Goal: Transaction & Acquisition: Download file/media

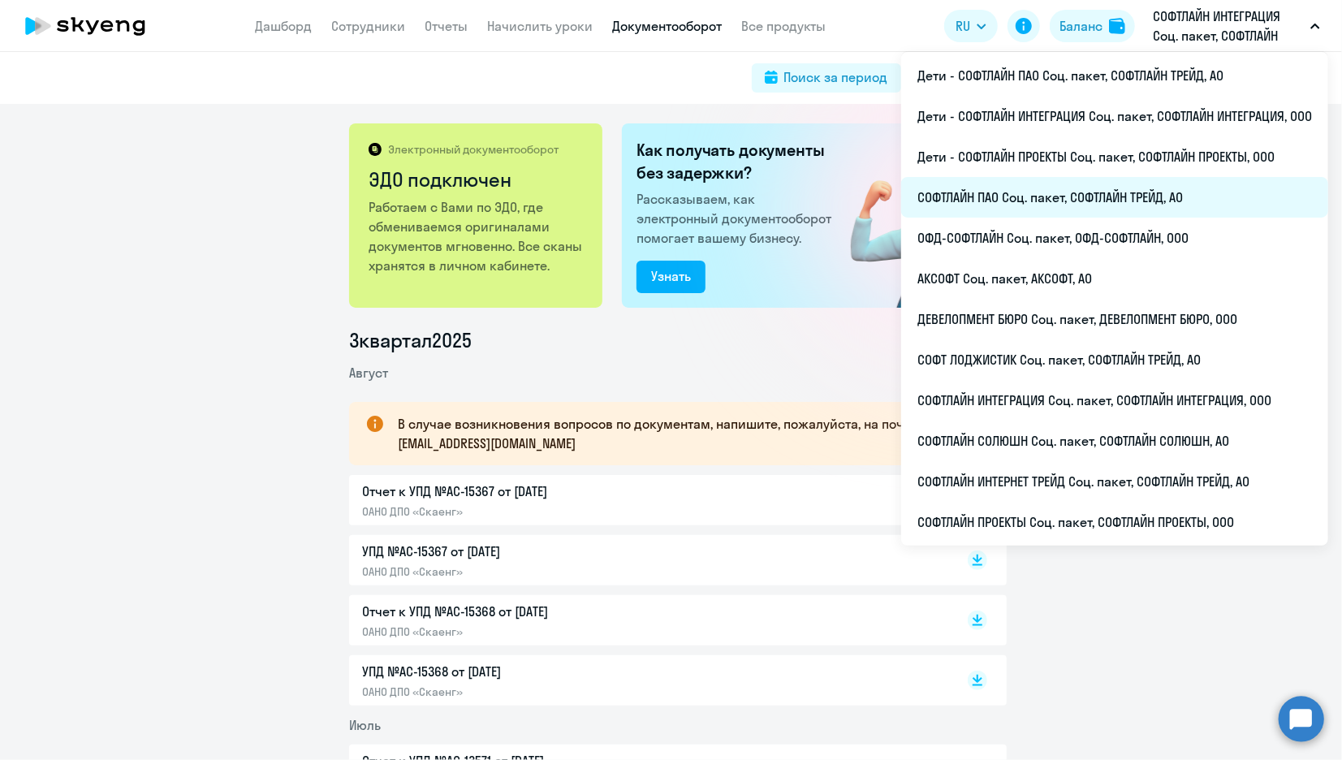
click at [987, 192] on li "СОФТЛАЙН ПАО Соц. пакет, СОФТЛАЙН ТРЕЙД, АО" at bounding box center [1114, 197] width 427 height 41
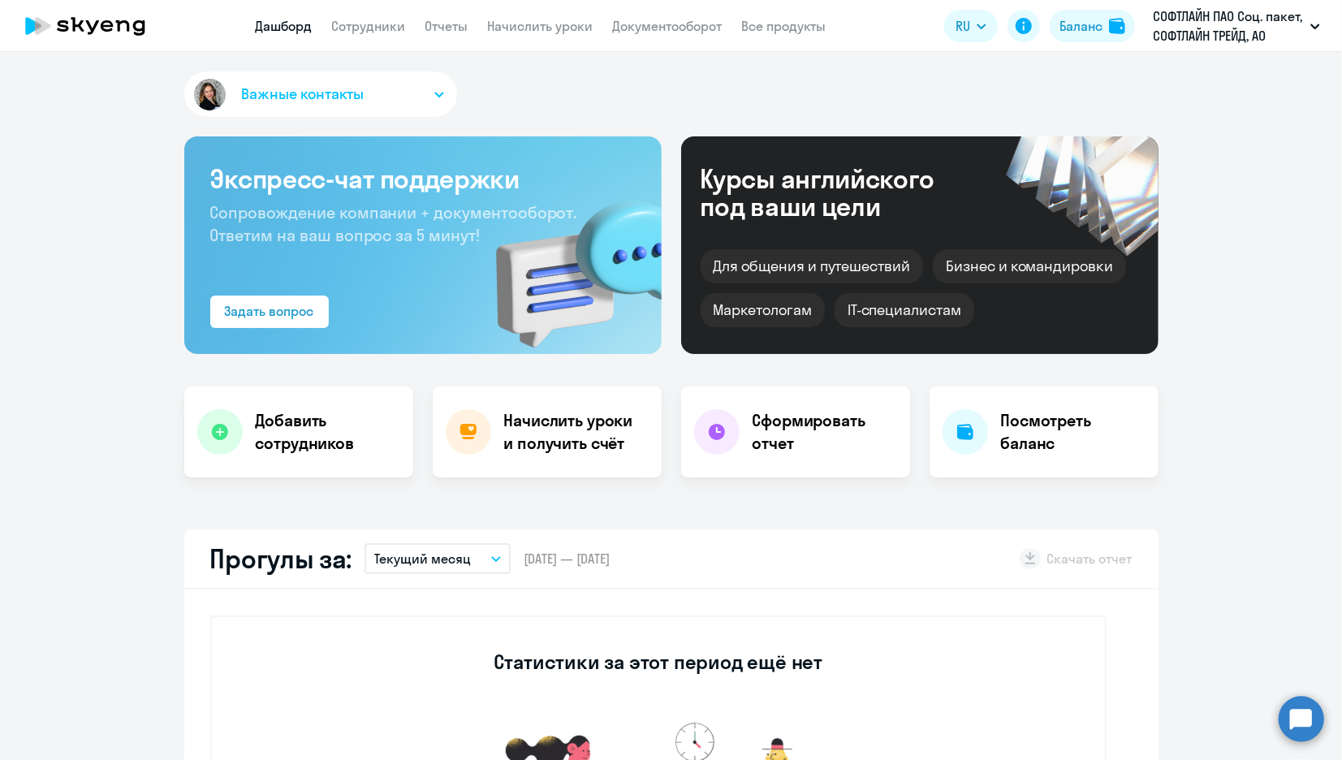
select select "30"
click at [449, 29] on link "Отчеты" at bounding box center [446, 26] width 43 height 16
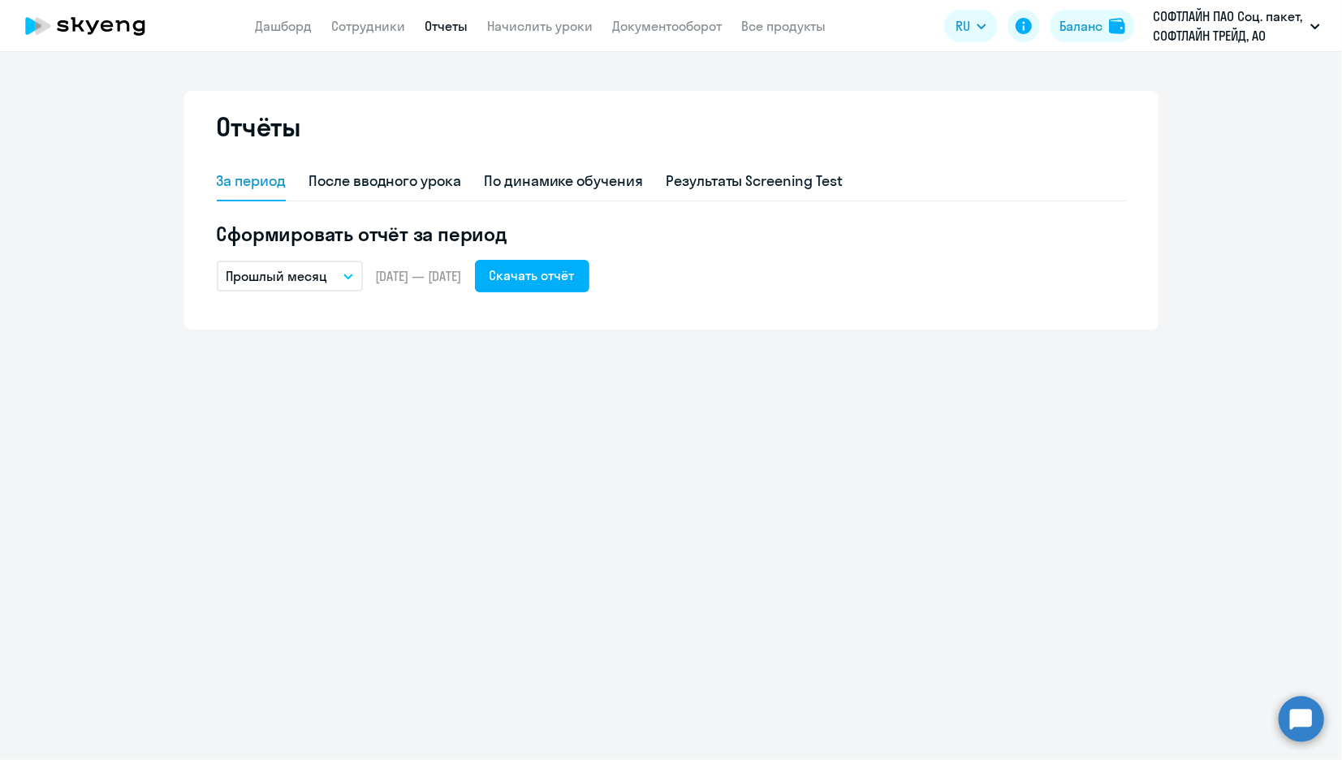
click at [334, 281] on button "Прошлый месяц" at bounding box center [290, 276] width 146 height 31
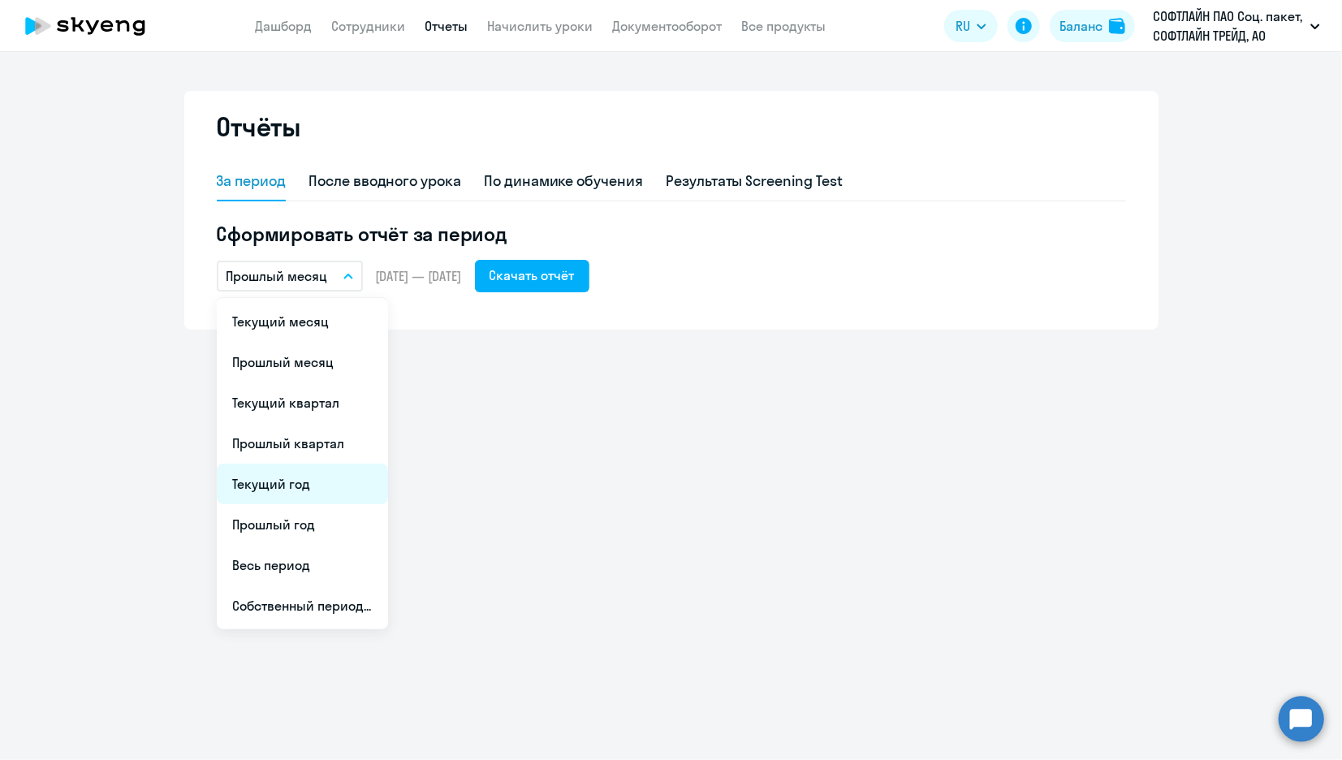
click at [266, 477] on li "Текущий год" at bounding box center [302, 484] width 171 height 41
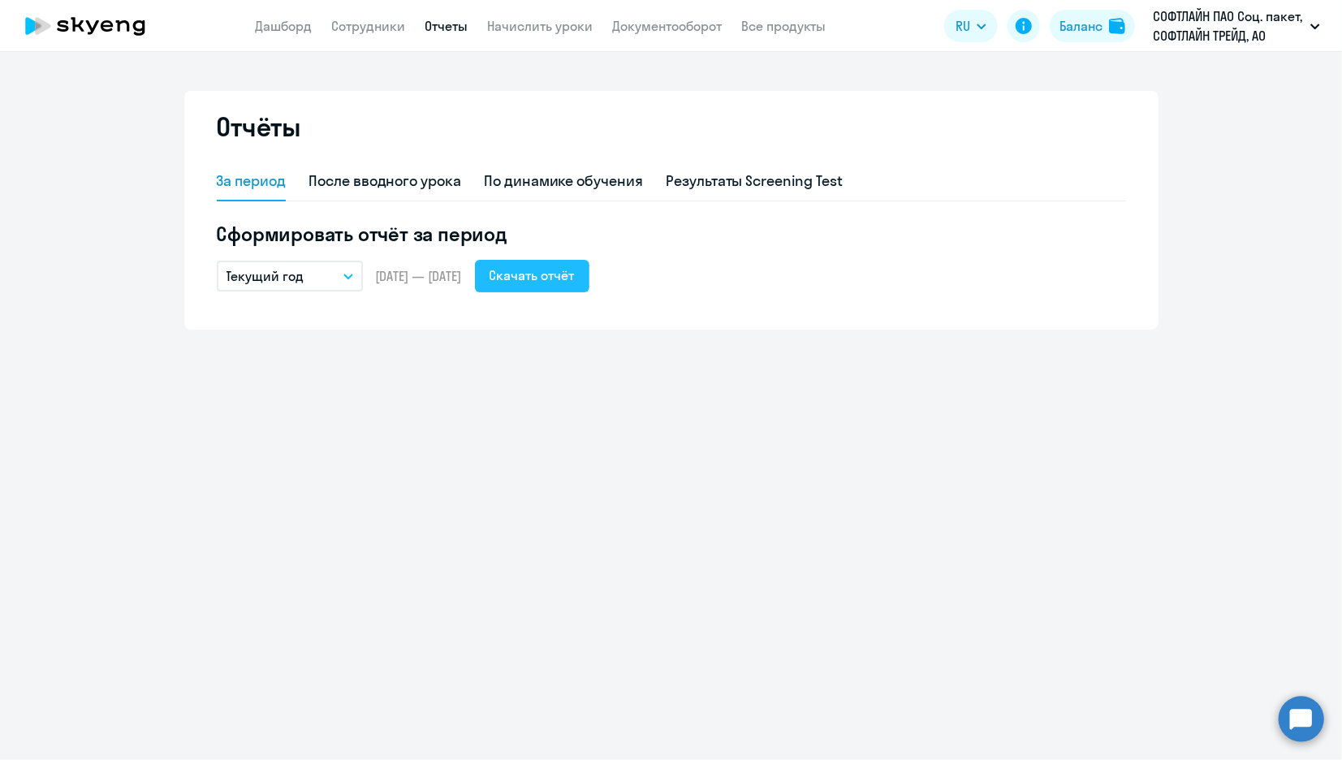
click at [572, 277] on div "Скачать отчёт" at bounding box center [532, 274] width 85 height 19
click at [717, 578] on div "Отчёты За период После вводного урока По динамике обучения Результаты Screening…" at bounding box center [671, 406] width 1342 height 708
click at [668, 23] on link "Документооборот" at bounding box center [668, 26] width 110 height 16
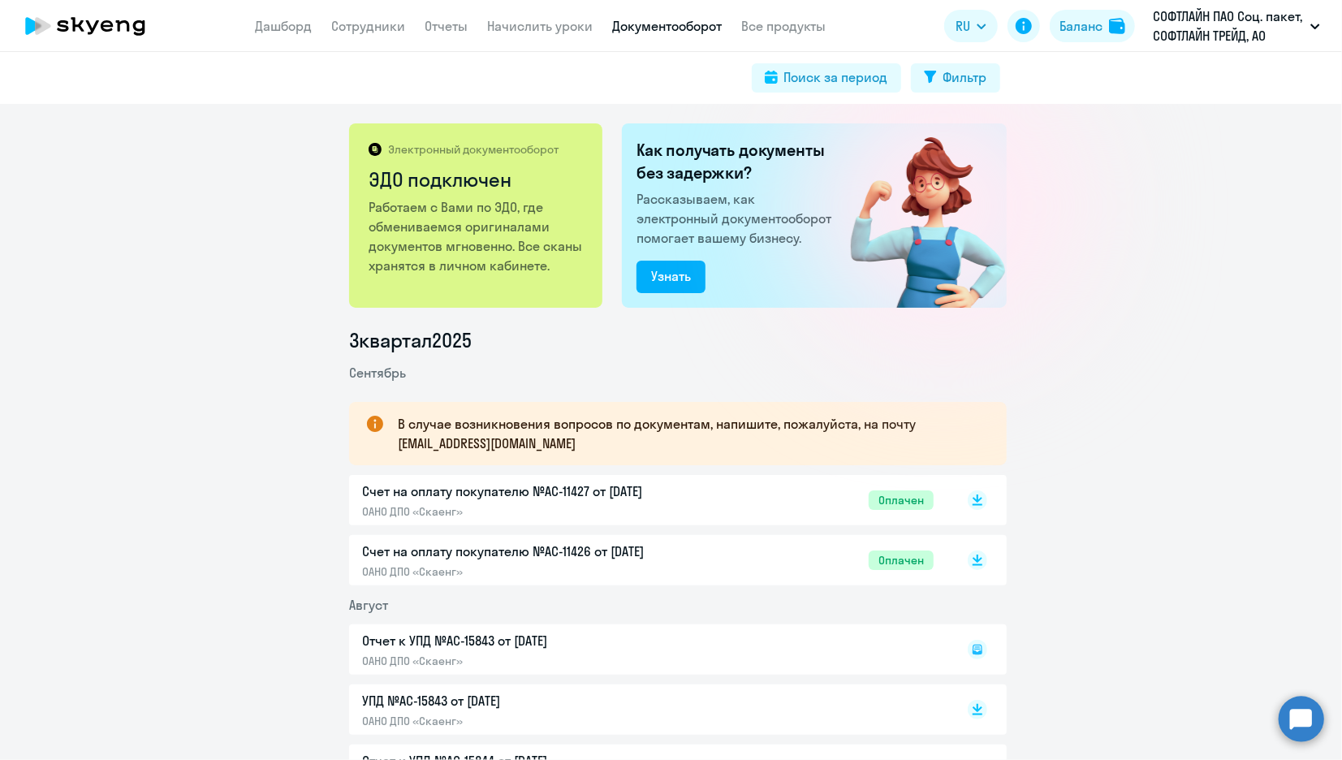
scroll to position [270, 0]
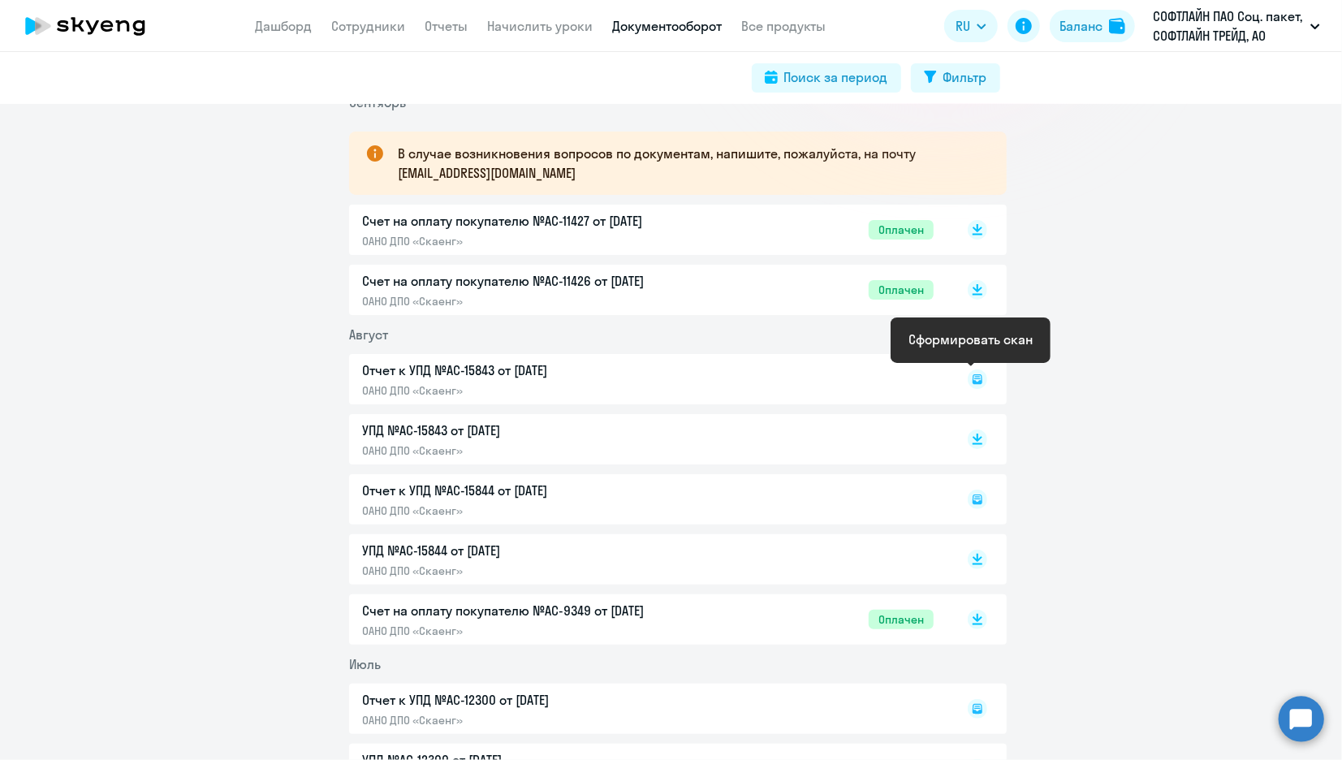
click at [974, 377] on icon at bounding box center [978, 379] width 10 height 10
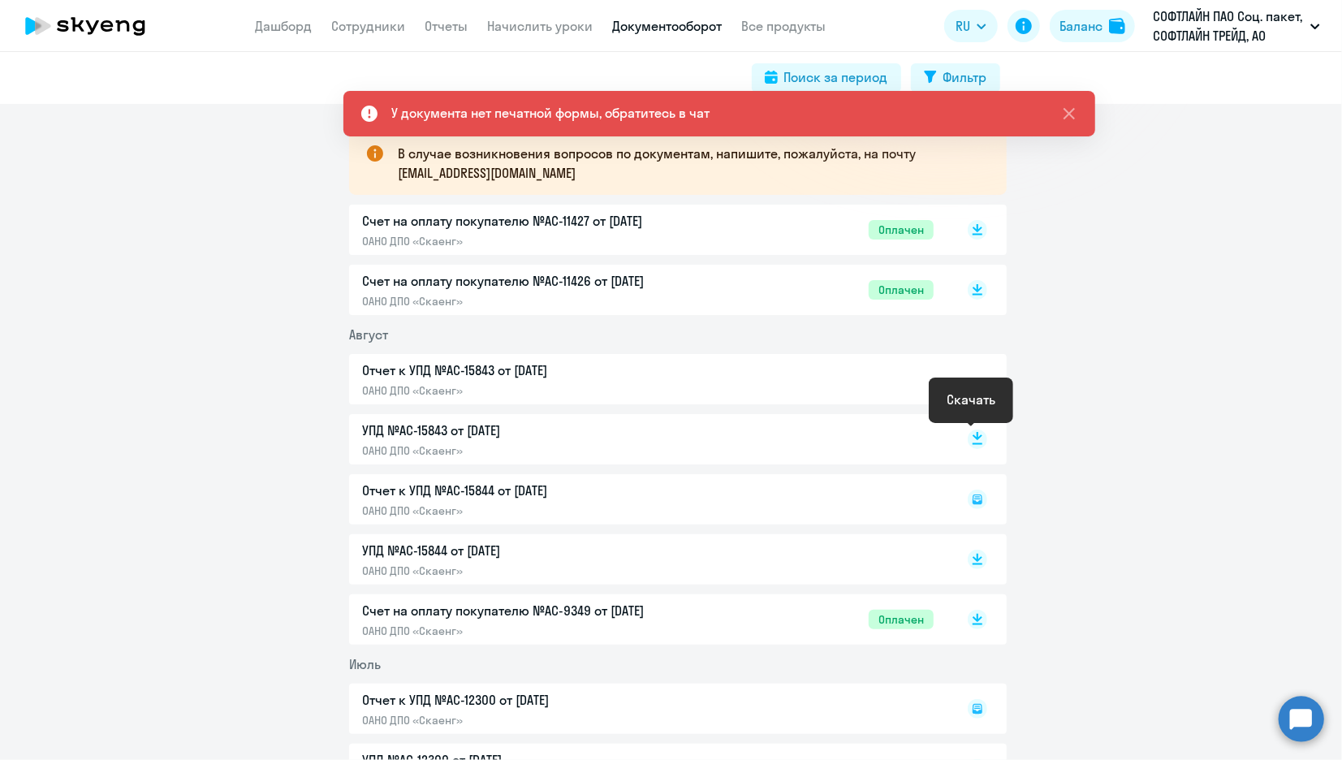
click at [968, 440] on rect at bounding box center [977, 438] width 19 height 19
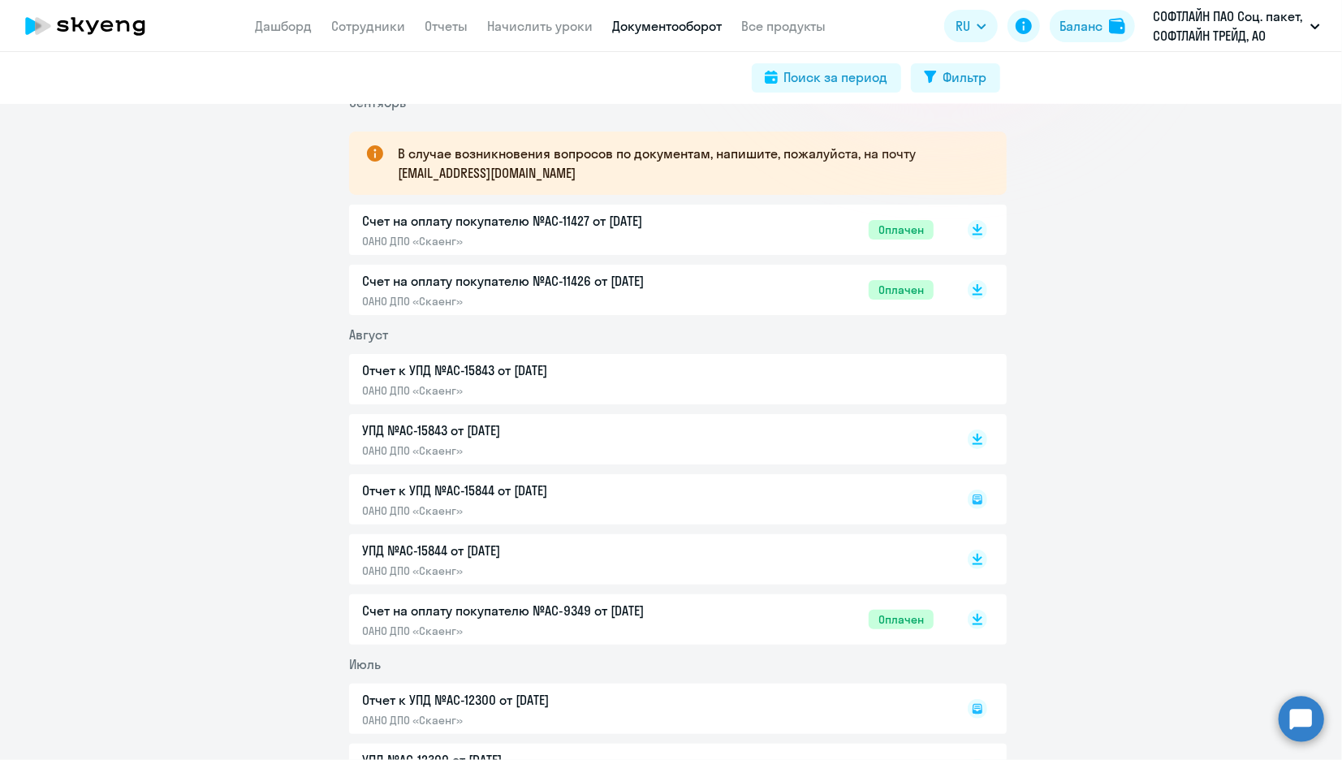
click at [974, 503] on icon at bounding box center [978, 499] width 10 height 10
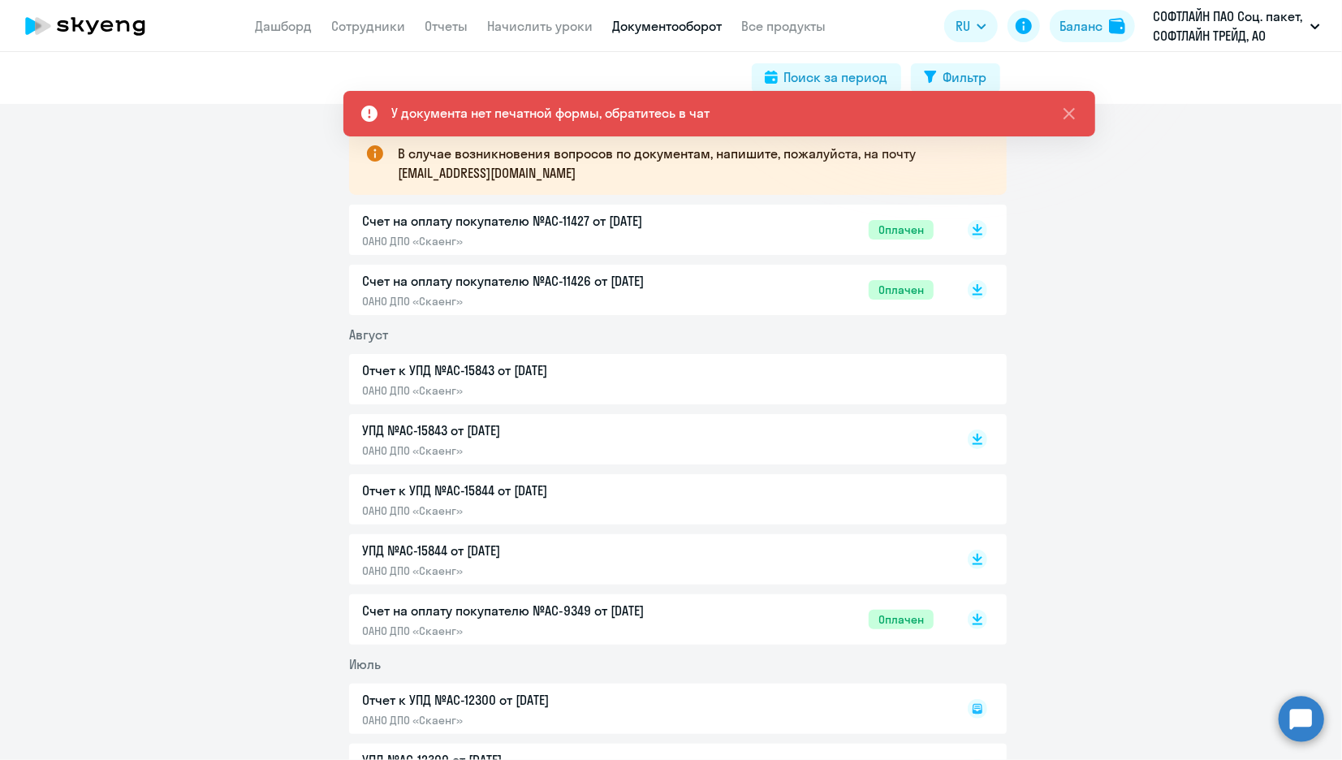
click at [973, 497] on div at bounding box center [961, 499] width 54 height 37
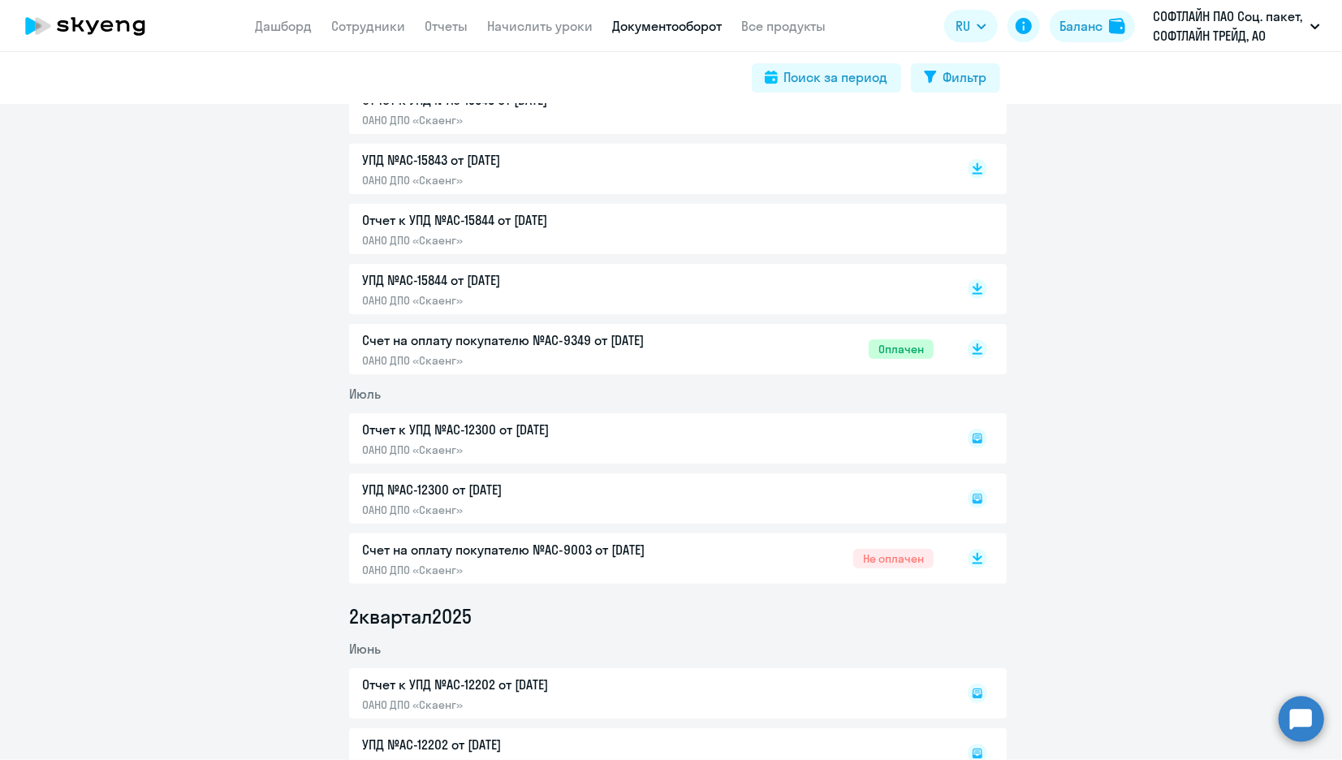
scroll to position [90, 0]
